Goal: Find specific page/section: Find specific page/section

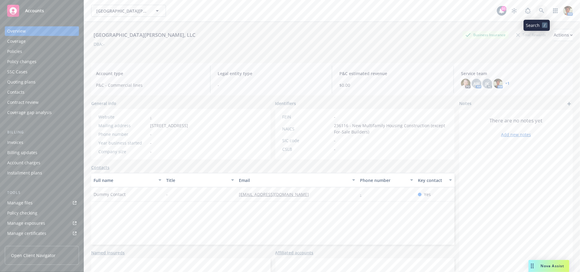
click at [539, 9] on icon at bounding box center [541, 10] width 5 height 5
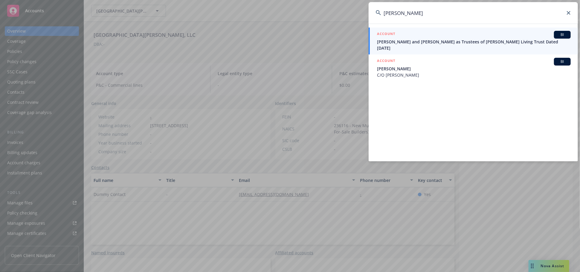
type input "[PERSON_NAME]"
click at [404, 45] on span "[PERSON_NAME] and [PERSON_NAME] as Trustees of [PERSON_NAME] Living Trust Dated…" at bounding box center [474, 45] width 194 height 13
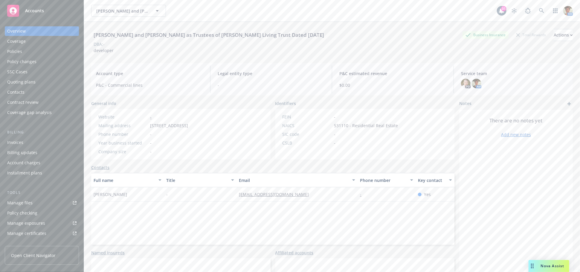
click at [36, 142] on div "Invoices" at bounding box center [41, 143] width 69 height 10
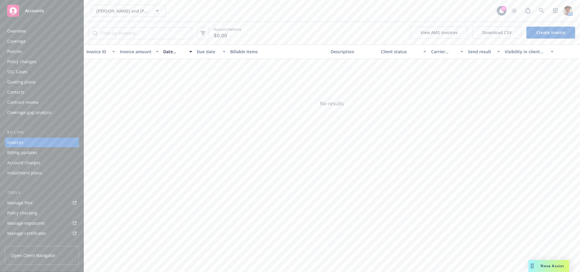
click at [18, 85] on div "Quoting plans" at bounding box center [21, 82] width 28 height 10
